Goal: Communication & Community: Answer question/provide support

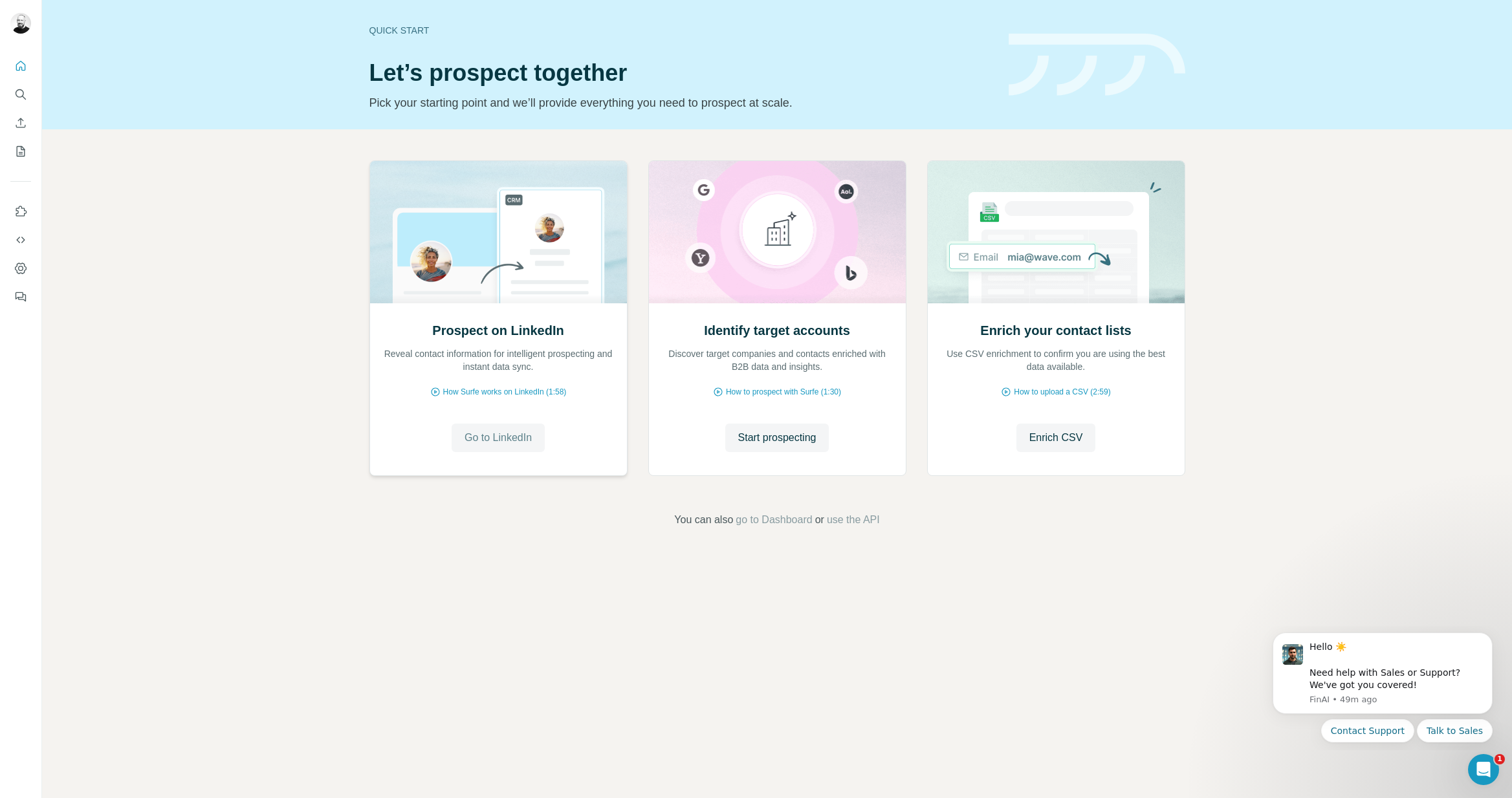
click at [477, 441] on span "Go to LinkedIn" at bounding box center [498, 438] width 68 height 15
click at [1472, 766] on div "Open Intercom Messenger" at bounding box center [1481, 768] width 43 height 43
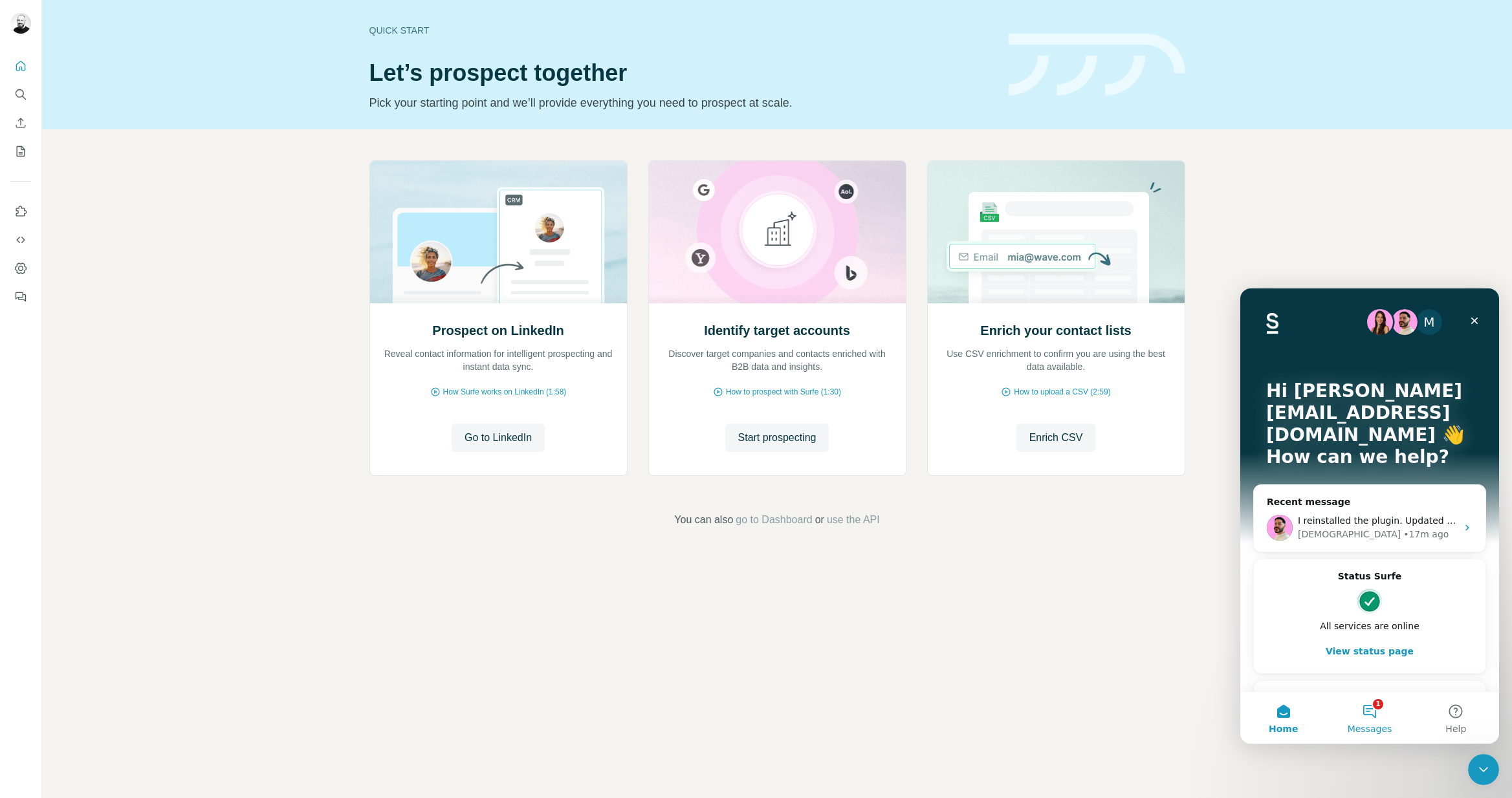
click at [1373, 714] on button "1 Messages" at bounding box center [1369, 718] width 86 height 51
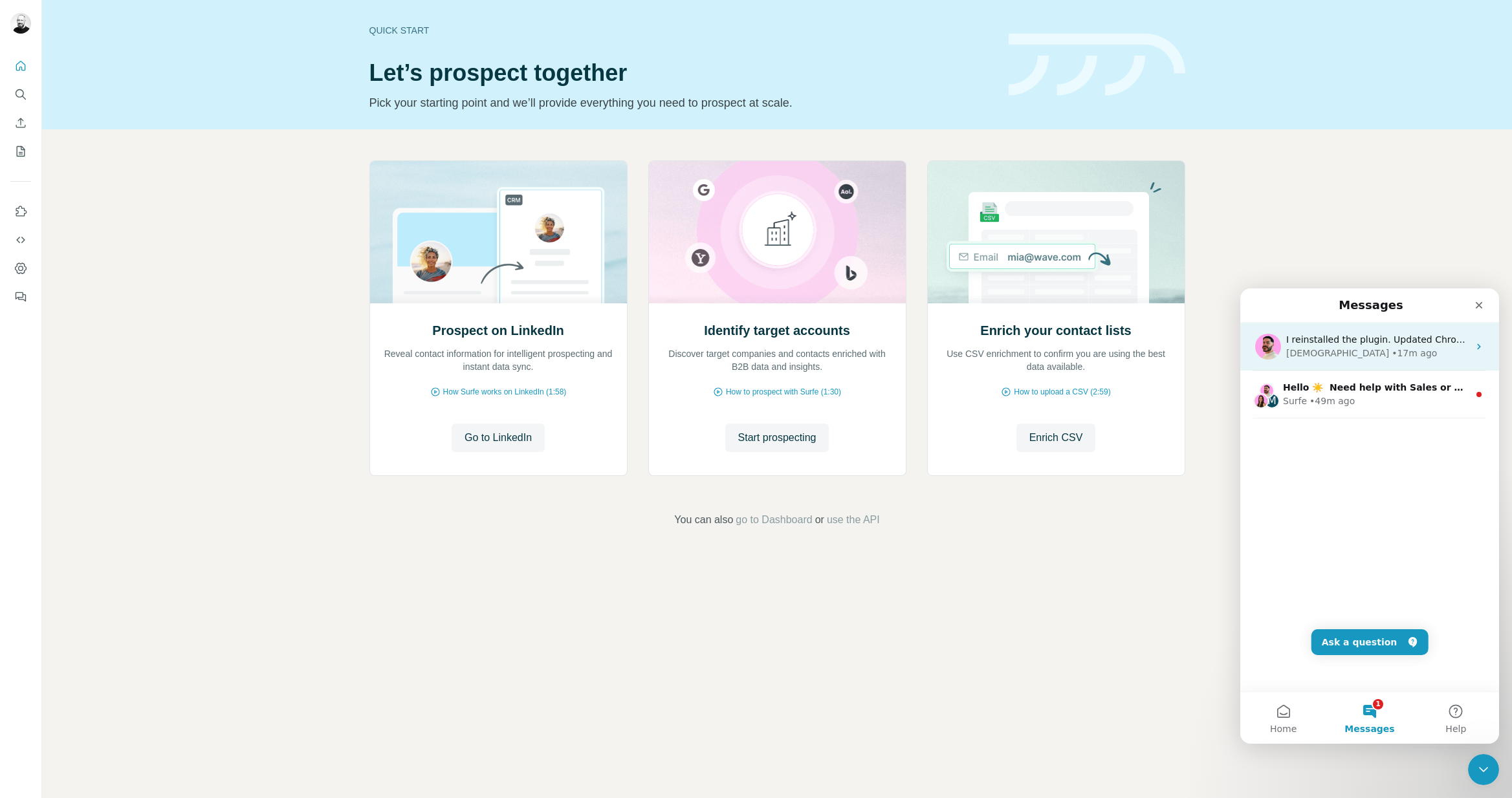
click at [1304, 340] on span "I reinstalled the plugin. Updated Chrome. Restarted the computer. Nothing helps." at bounding box center [1471, 339] width 369 height 10
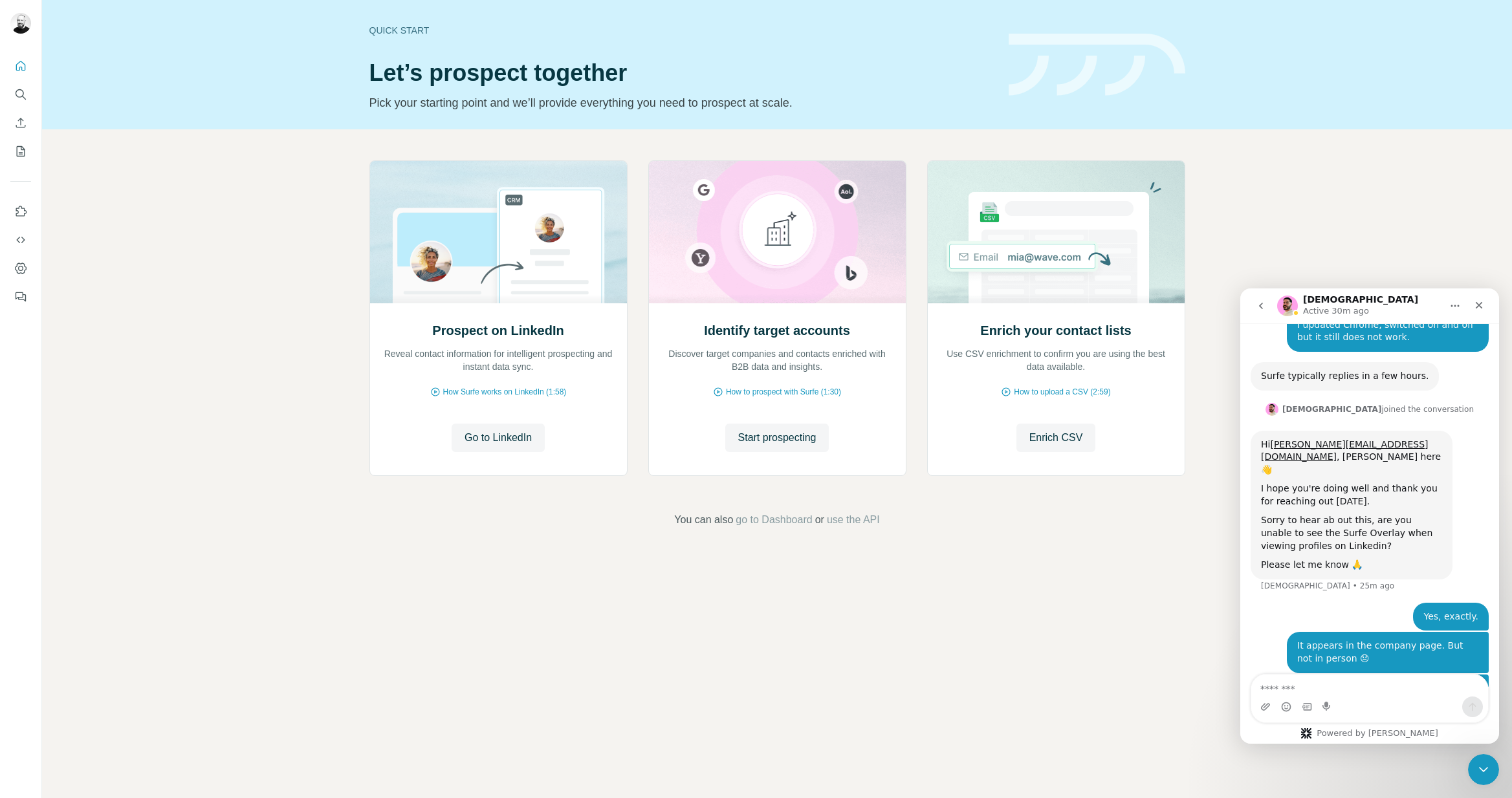
scroll to position [306, 0]
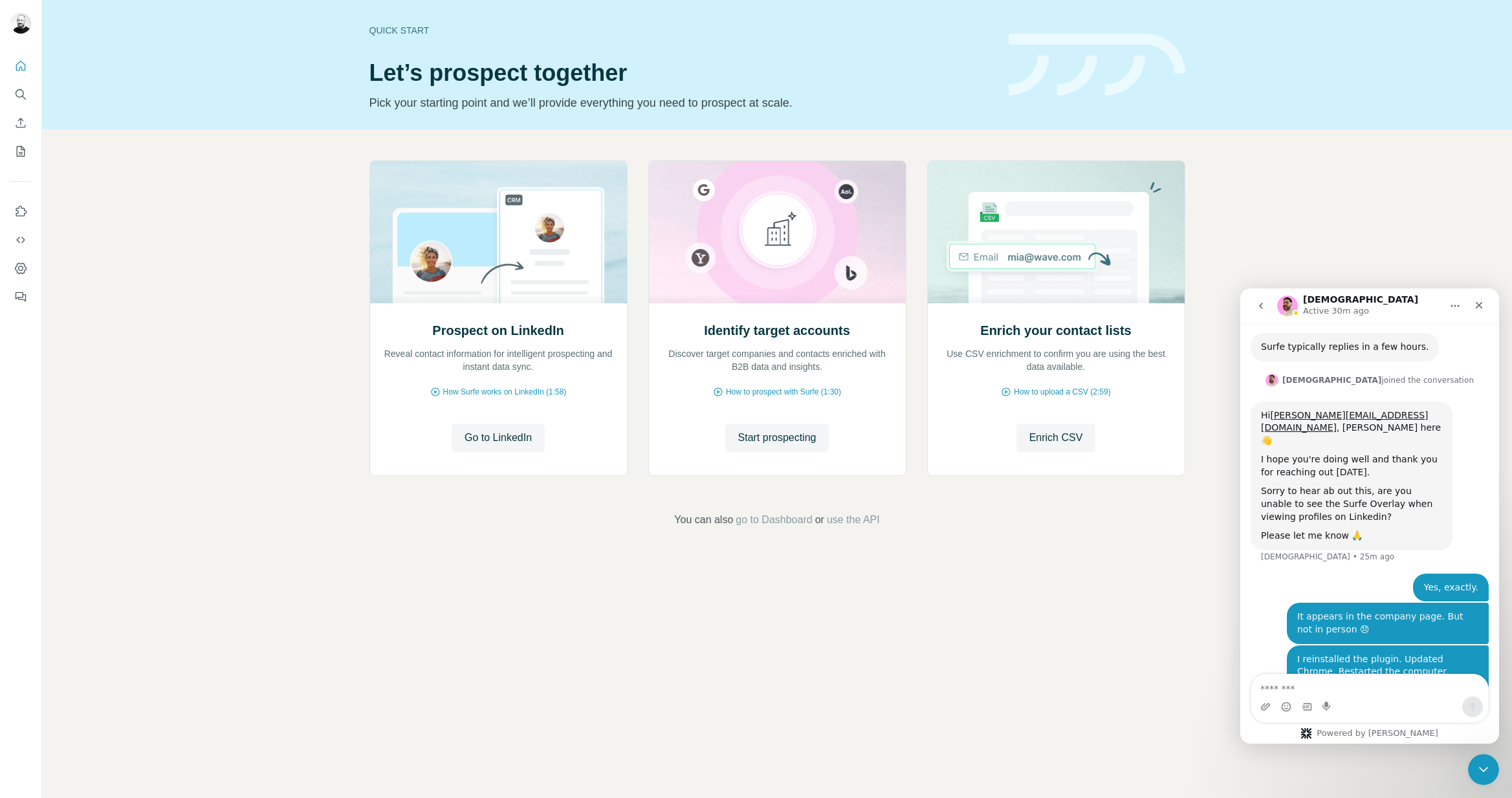
click at [1329, 687] on textarea "Message…" at bounding box center [1370, 685] width 237 height 22
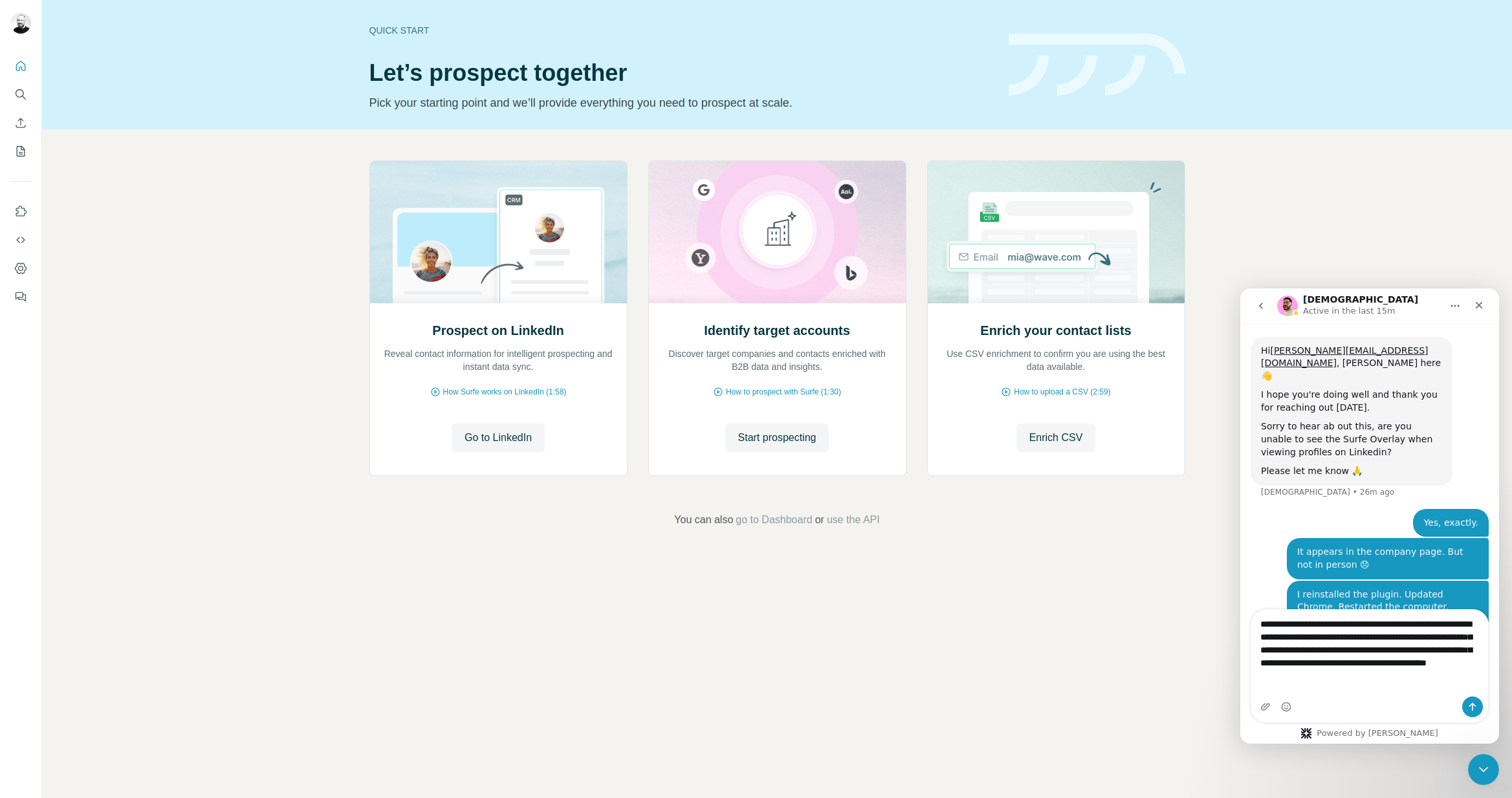
scroll to position [384, 0]
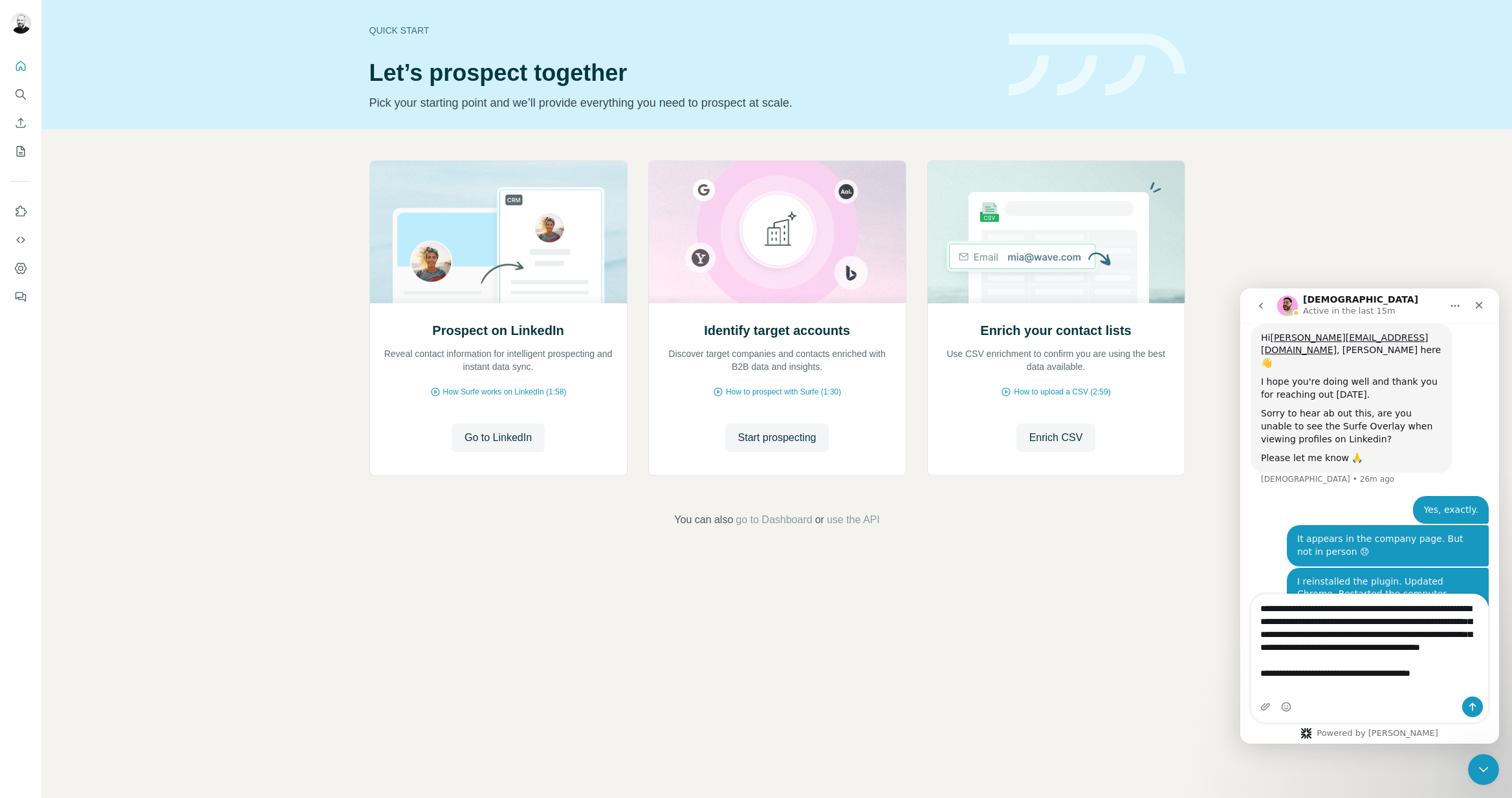
type textarea "**********"
click at [1472, 704] on icon "Send a message…" at bounding box center [1473, 707] width 7 height 9
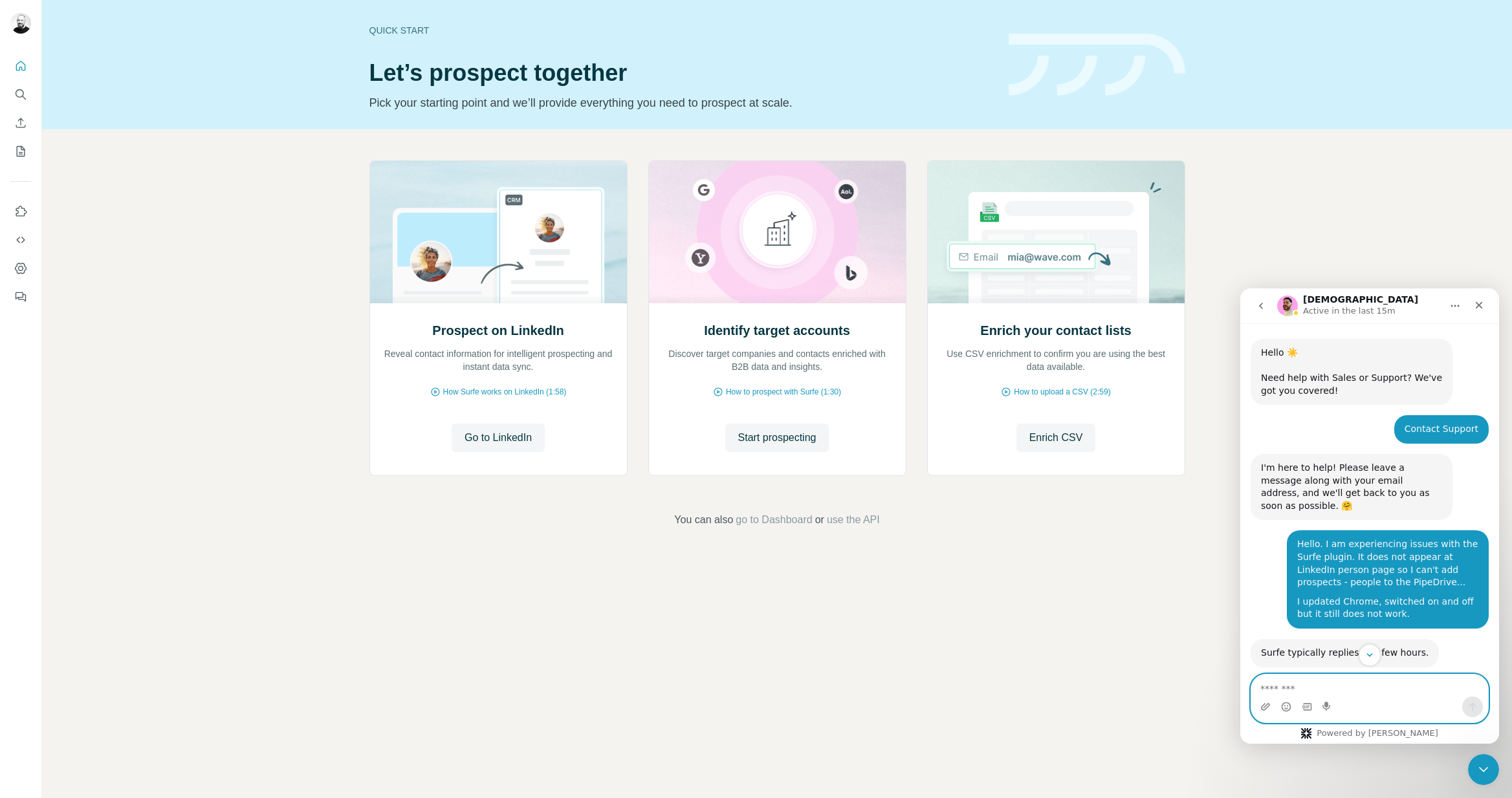
scroll to position [431, 0]
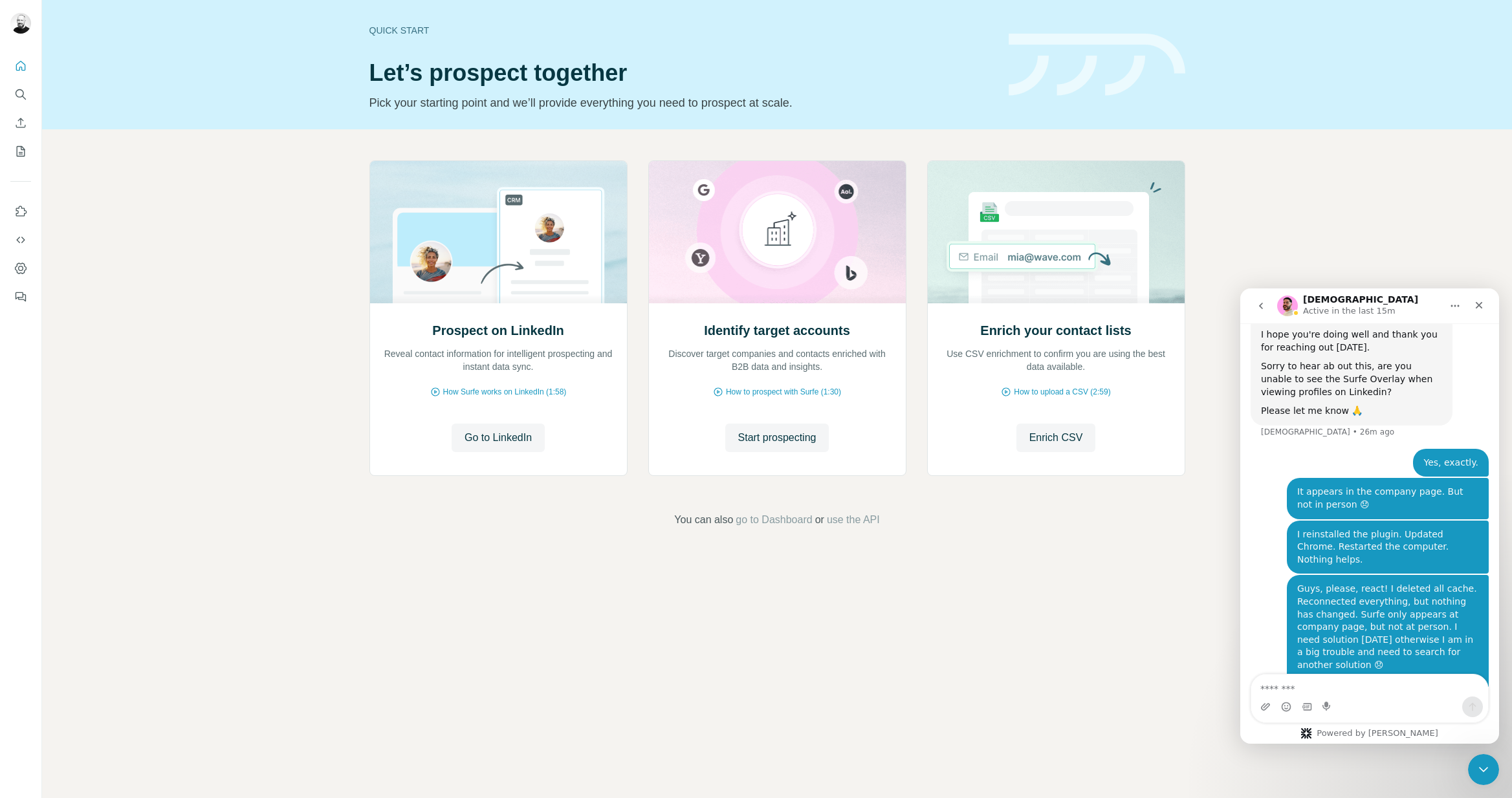
click at [755, 574] on div "Quick start Let’s prospect together Pick your starting point and we’ll provide …" at bounding box center [777, 399] width 1470 height 798
